Goal: Task Accomplishment & Management: Manage account settings

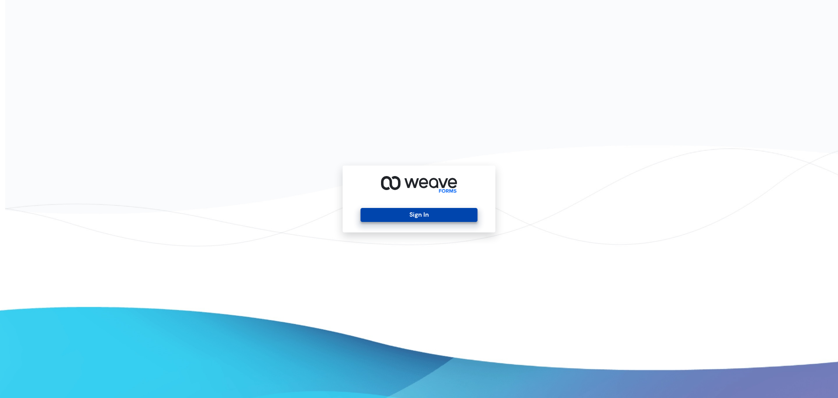
click at [450, 213] on button "Sign In" at bounding box center [419, 215] width 117 height 14
